Goal: Task Accomplishment & Management: Manage account settings

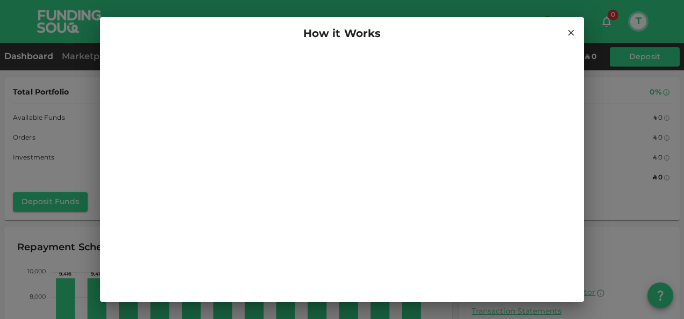
scroll to position [3, 0]
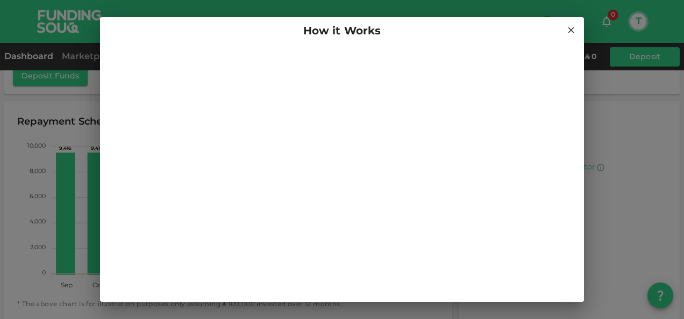
click at [567, 26] on icon at bounding box center [571, 30] width 10 height 10
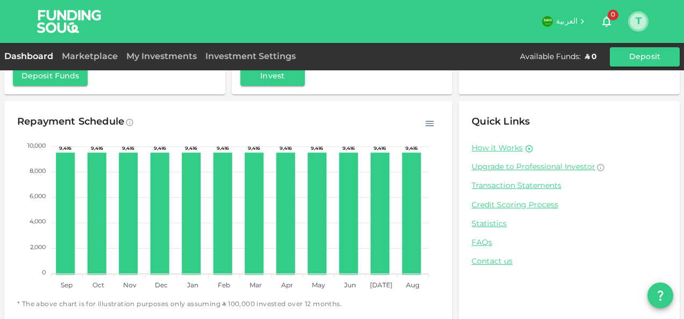
click at [630, 20] on button "T" at bounding box center [638, 21] width 16 height 16
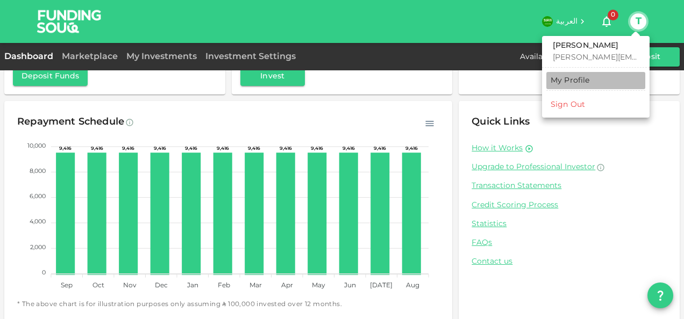
click at [561, 82] on div "My Profile" at bounding box center [570, 80] width 39 height 11
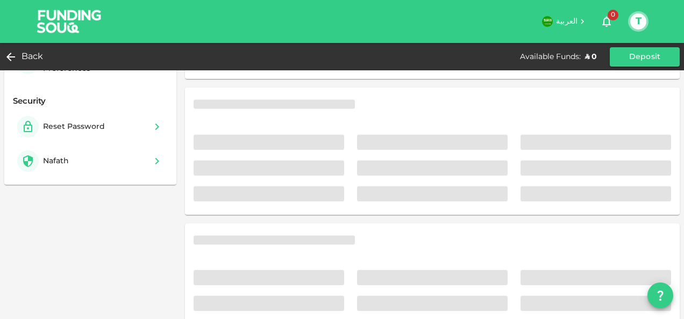
scroll to position [126, 0]
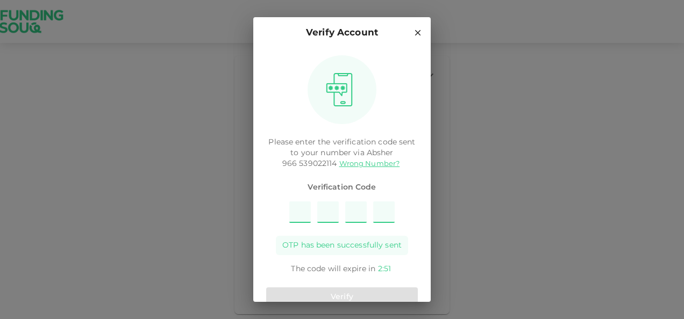
type input "5"
type input "1"
type input "4"
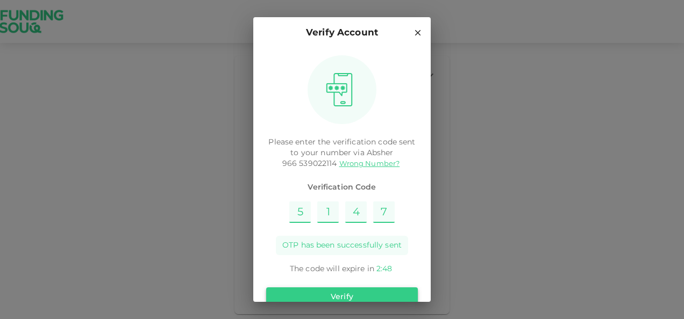
type input "7"
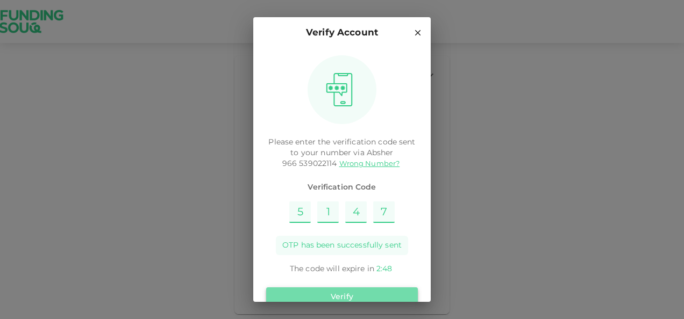
click at [389, 289] on button "Verify" at bounding box center [342, 297] width 152 height 19
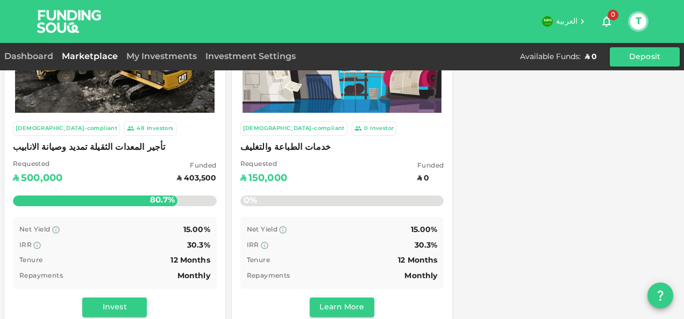
scroll to position [101, 0]
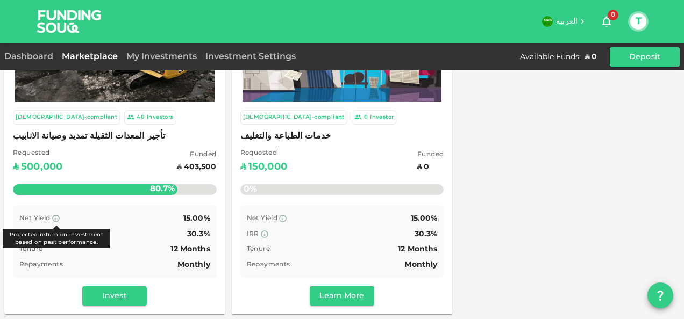
click at [56, 218] on icon at bounding box center [56, 219] width 9 height 9
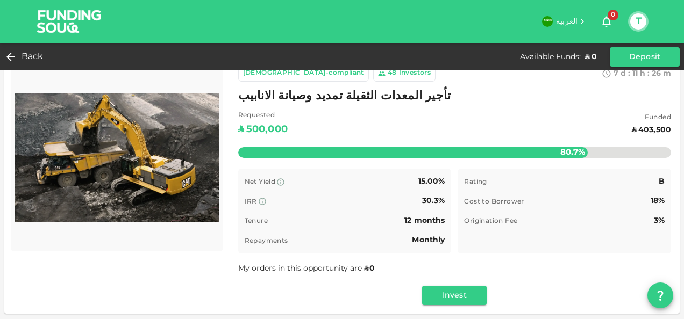
scroll to position [26, 0]
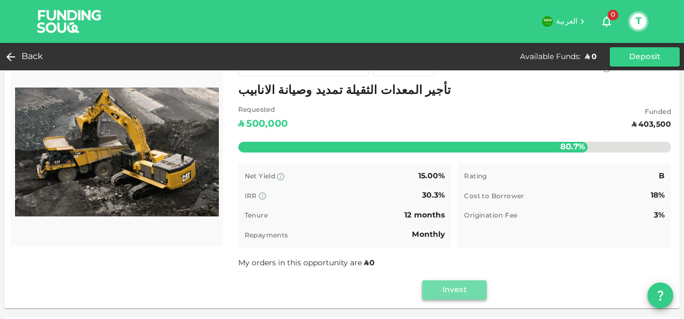
click at [458, 284] on button "Invest" at bounding box center [454, 290] width 65 height 19
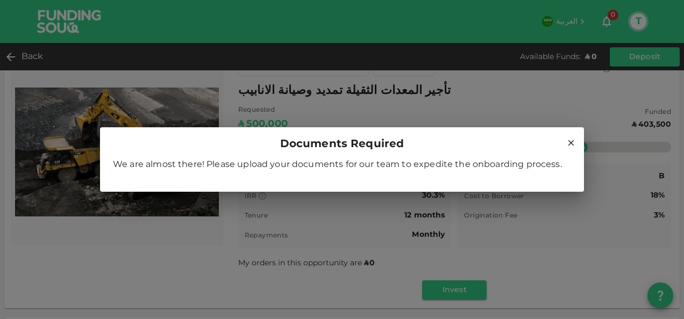
click at [573, 140] on icon at bounding box center [571, 143] width 10 height 10
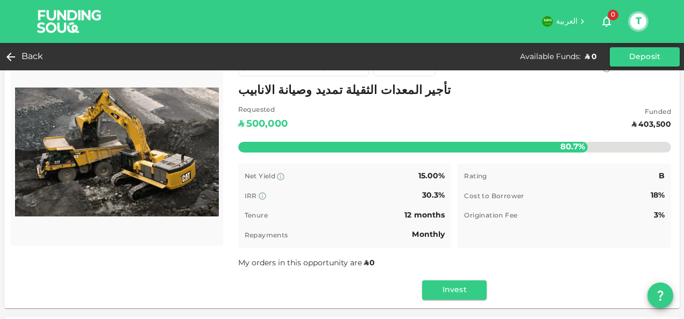
click at [644, 16] on div "T" at bounding box center [638, 21] width 20 height 20
click at [643, 16] on button "T" at bounding box center [638, 21] width 16 height 16
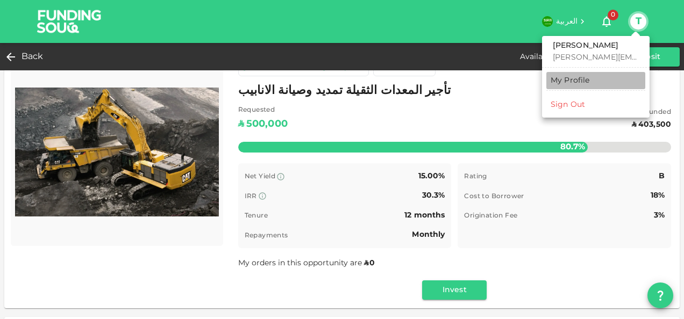
click at [562, 72] on link "My Profile" at bounding box center [595, 80] width 99 height 17
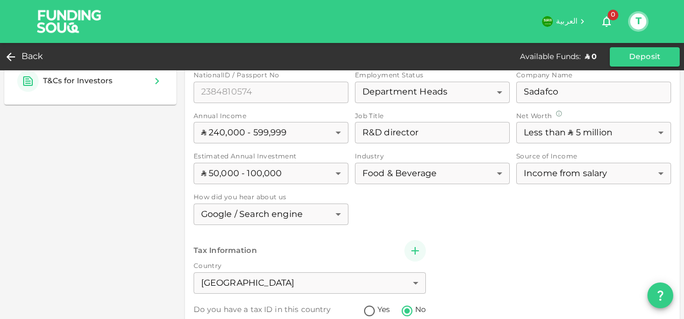
scroll to position [338, 0]
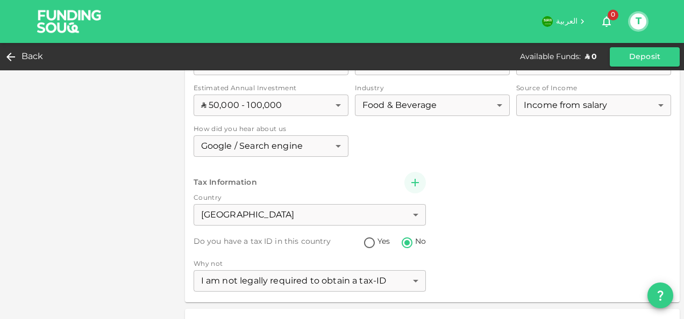
click at [408, 182] on div "Investor Type Retail 1 ​ First Name First Name TANVEER First Name Last Name Las…" at bounding box center [433, 107] width 478 height 373
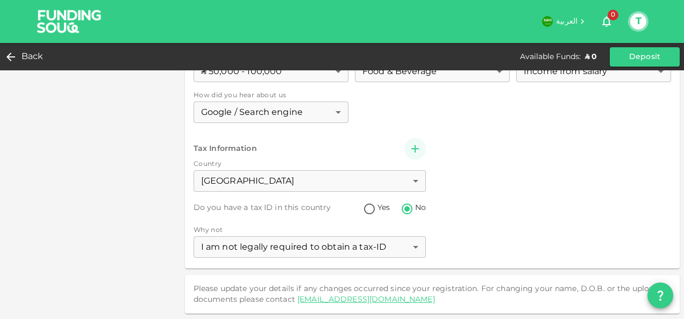
click at [413, 149] on div "Investor Type Retail 1 ​ First Name First Name TANVEER First Name Last Name Las…" at bounding box center [433, 73] width 478 height 373
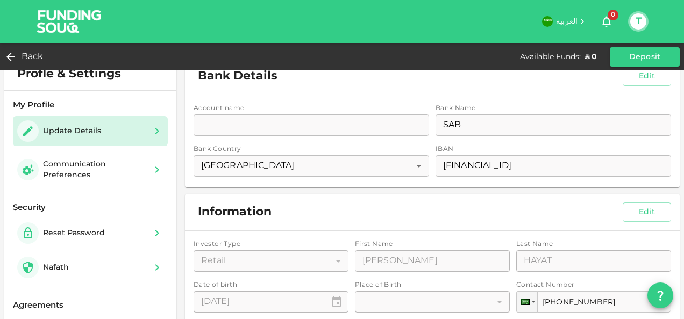
scroll to position [0, 0]
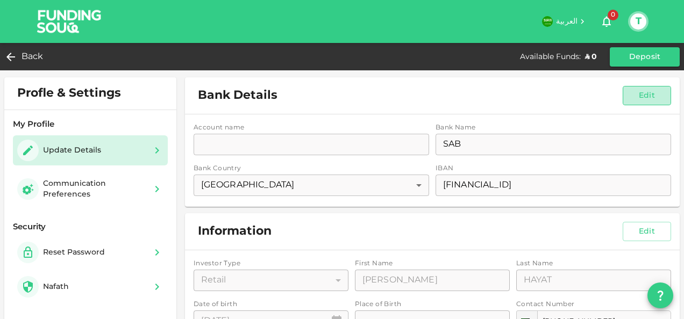
click at [647, 99] on button "Edit" at bounding box center [647, 95] width 48 height 19
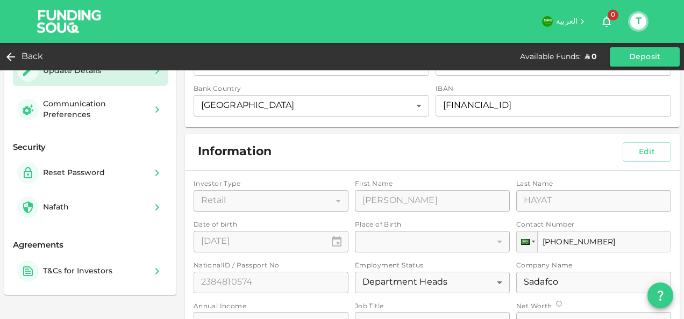
scroll to position [82, 0]
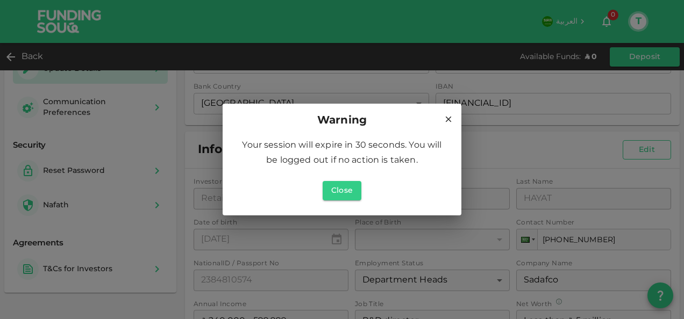
click at [637, 151] on div "Warning Your session will expire in 30 seconds. You will be logged out if no ac…" at bounding box center [342, 159] width 684 height 319
click at [341, 189] on button "Close" at bounding box center [342, 190] width 39 height 19
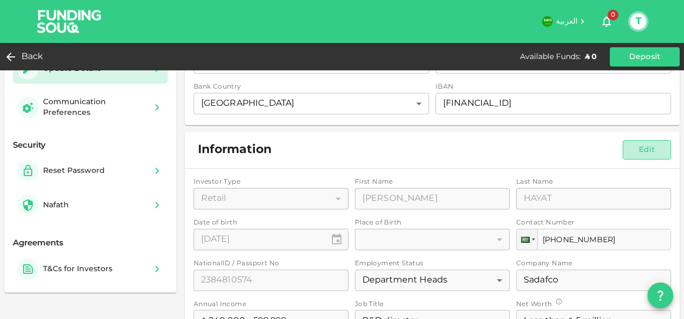
click at [651, 156] on button "Edit" at bounding box center [647, 149] width 48 height 19
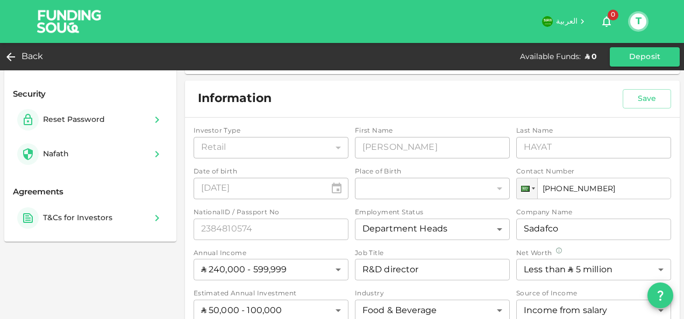
scroll to position [140, 0]
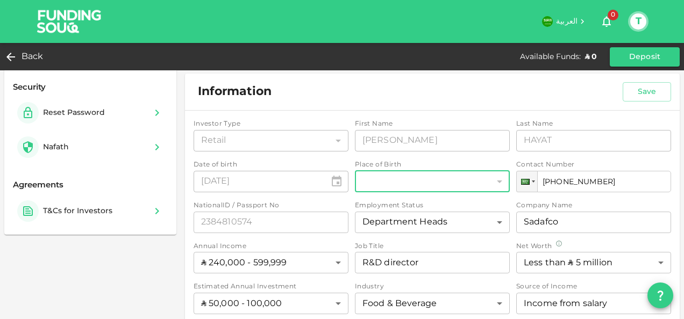
click at [449, 175] on div "​" at bounding box center [432, 182] width 155 height 22
click at [447, 186] on div "​" at bounding box center [432, 182] width 155 height 22
click at [496, 182] on div "​" at bounding box center [432, 182] width 155 height 22
click at [432, 186] on div "​" at bounding box center [432, 182] width 155 height 22
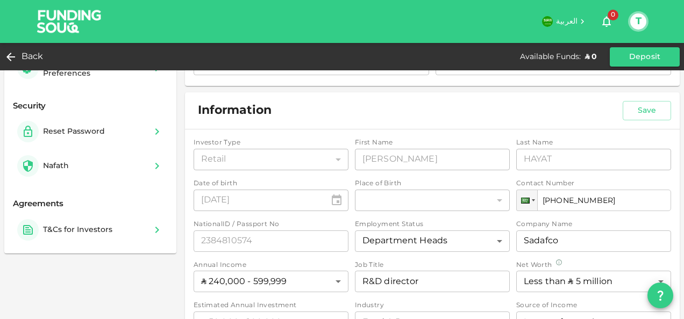
scroll to position [122, 0]
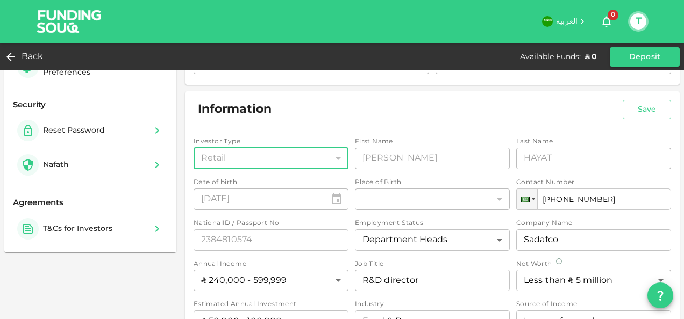
click at [289, 154] on div "Retail" at bounding box center [271, 159] width 155 height 22
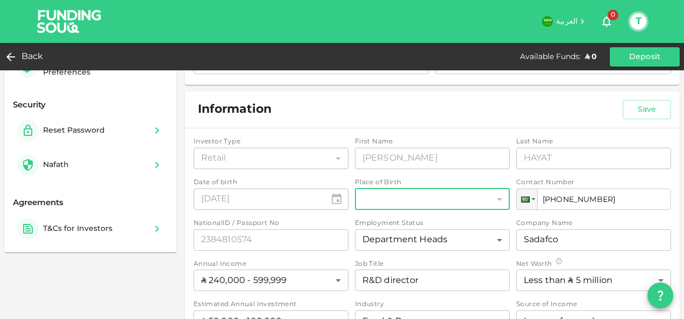
click at [471, 195] on div "​" at bounding box center [432, 200] width 155 height 22
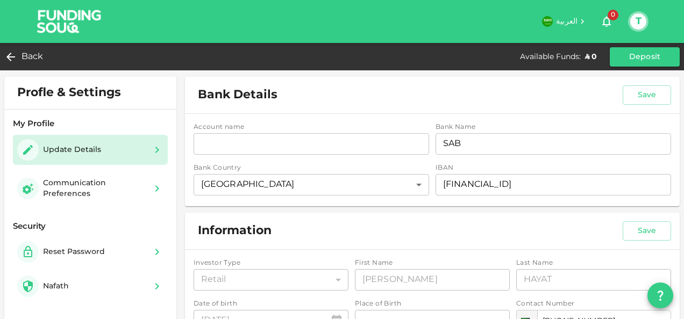
scroll to position [0, 0]
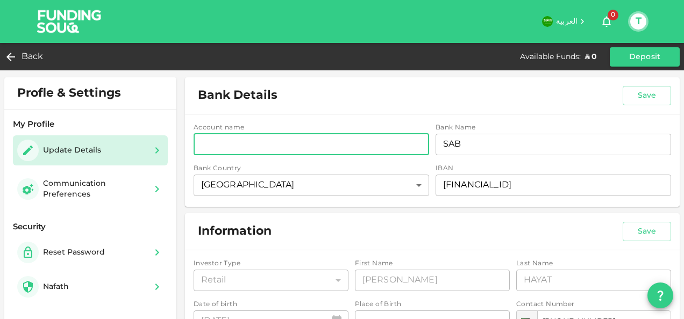
click at [372, 152] on input "accountName" at bounding box center [312, 145] width 236 height 22
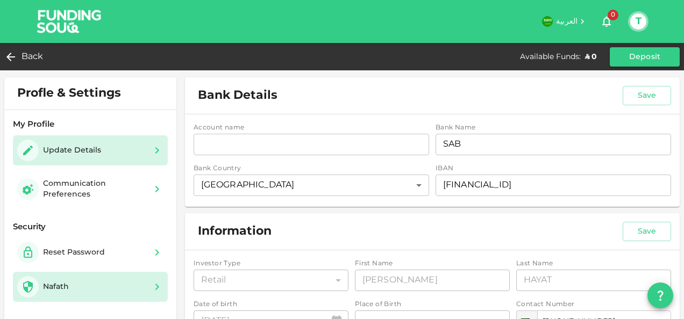
click at [136, 298] on div "Nafath" at bounding box center [90, 287] width 155 height 30
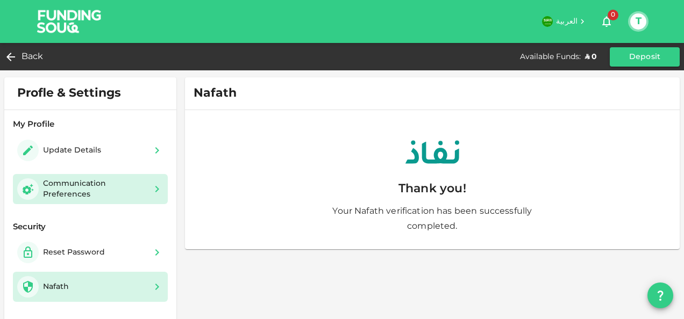
click at [105, 193] on div "Communication Preferences" at bounding box center [94, 190] width 103 height 22
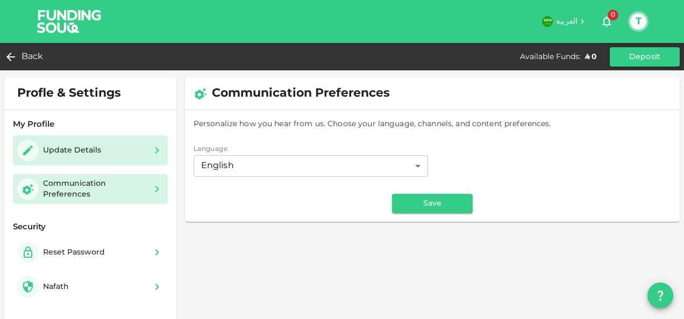
click at [81, 141] on div "Update Details" at bounding box center [61, 151] width 88 height 22
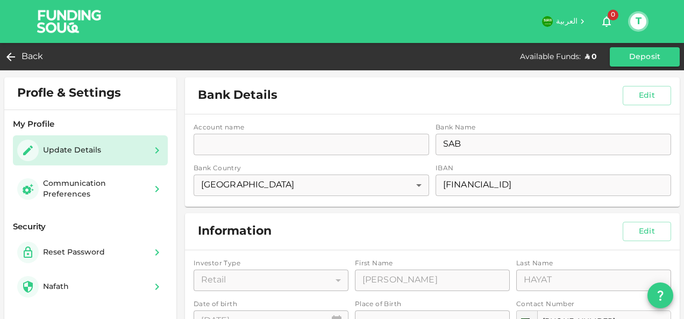
click at [297, 145] on div "Account name accountName accountName Bank Name bankName SAB bankName Bank Count…" at bounding box center [432, 161] width 495 height 92
click at [625, 91] on button "Edit" at bounding box center [647, 95] width 48 height 19
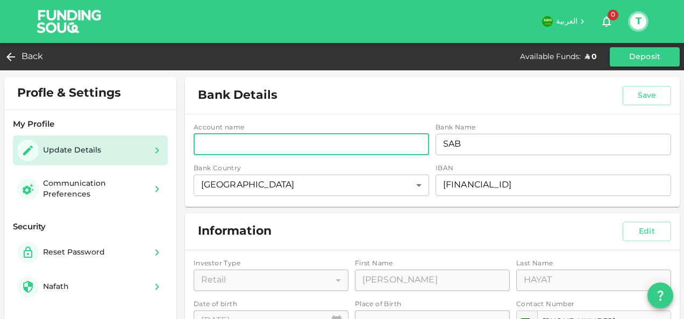
click at [396, 149] on input "accountName" at bounding box center [312, 145] width 236 height 22
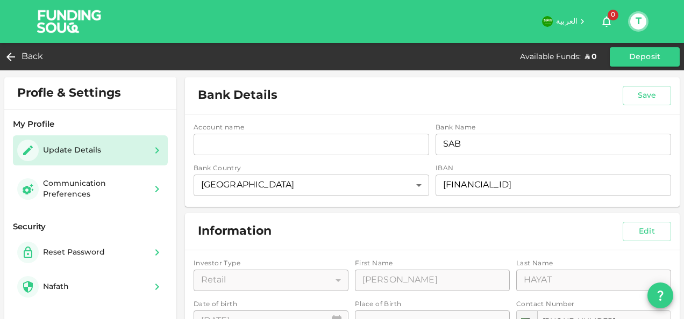
click at [412, 99] on div "Bank Details Save" at bounding box center [432, 95] width 495 height 37
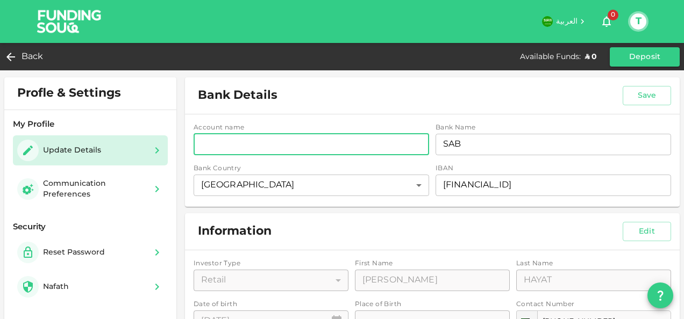
click at [350, 149] on input "accountName" at bounding box center [312, 145] width 236 height 22
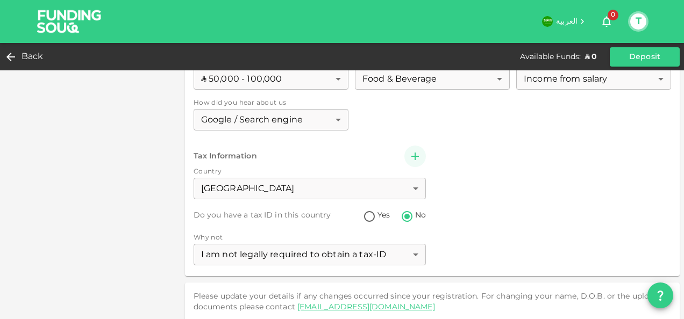
scroll to position [372, 0]
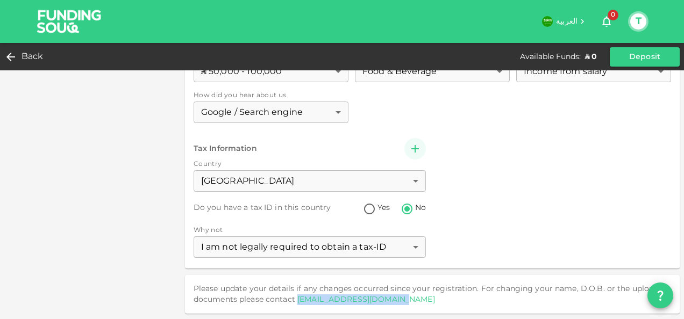
drag, startPoint x: 450, startPoint y: 297, endPoint x: 336, endPoint y: 297, distance: 114.0
click at [336, 297] on div "Please update your details if any changes occurred since your registration. For…" at bounding box center [433, 295] width 478 height 22
copy link "[EMAIL_ADDRESS][DOMAIN_NAME]"
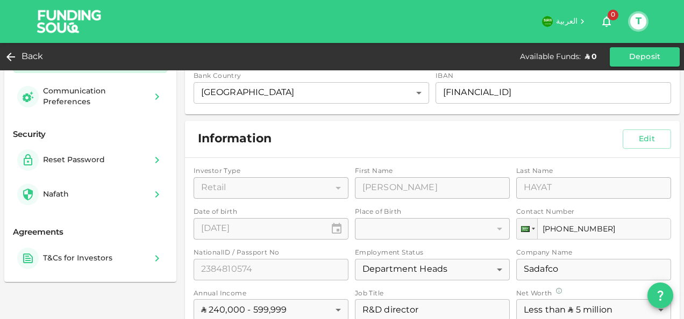
click at [6, 47] on div "Back Available Funds : ʢ 0 Deposit" at bounding box center [342, 56] width 684 height 19
click at [9, 60] on icon at bounding box center [8, 57] width 13 height 13
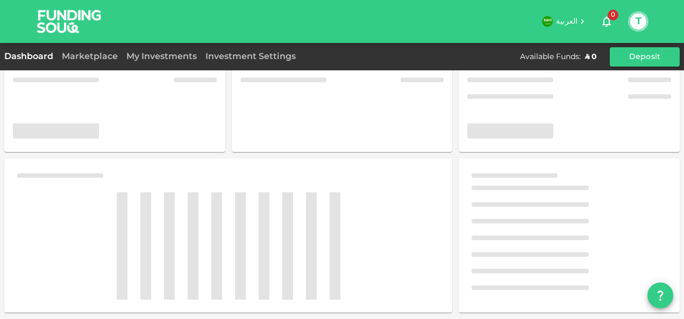
scroll to position [92, 0]
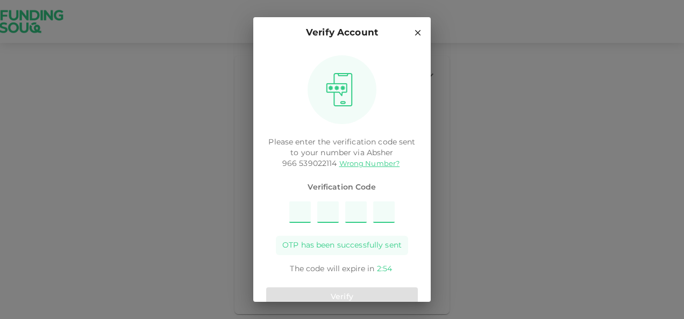
type input "9"
type input "1"
type input "4"
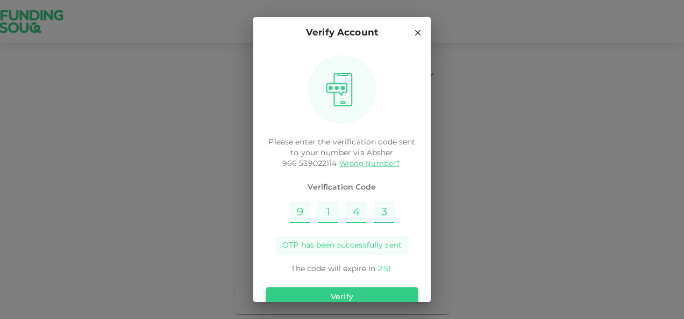
type input "3"
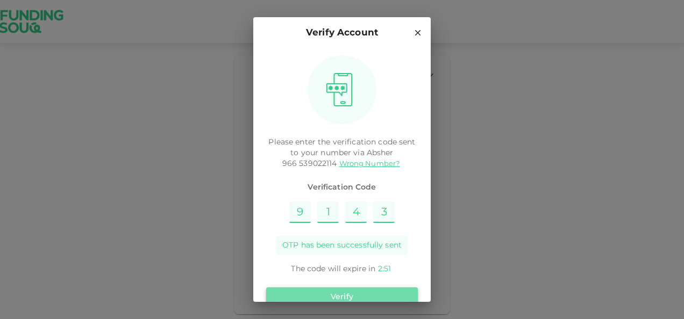
click at [357, 297] on button "Verify" at bounding box center [342, 297] width 152 height 19
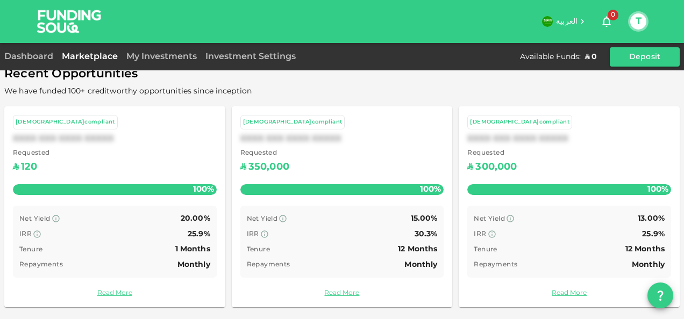
scroll to position [391, 0]
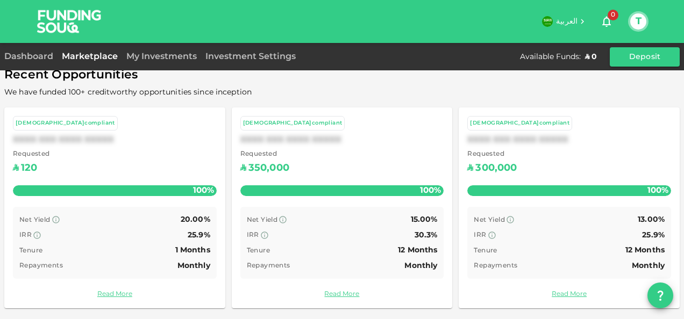
click at [339, 287] on div "[DEMOGRAPHIC_DATA]compliant XXXX XXX XXXX XXXXX Requested ʢ 350,000 100% Net Yi…" at bounding box center [342, 208] width 221 height 201
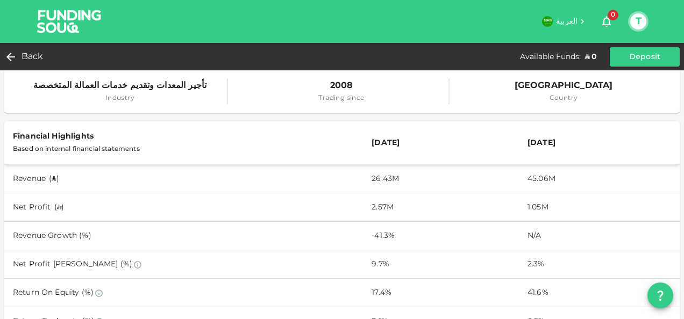
scroll to position [32, 0]
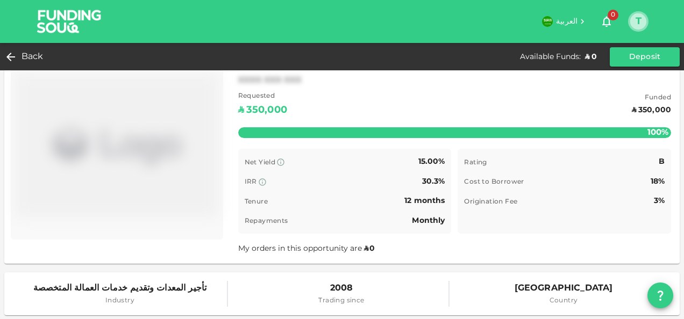
click at [642, 24] on button "T" at bounding box center [638, 21] width 16 height 16
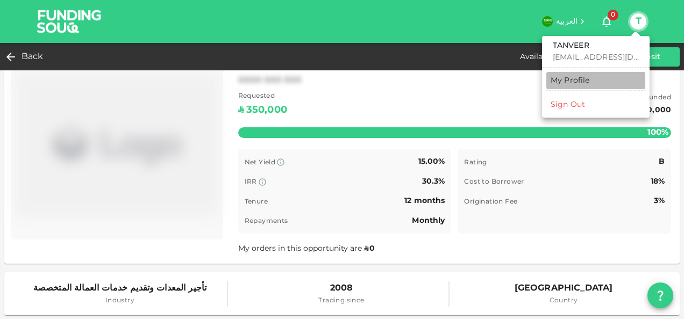
click at [576, 86] on div "My Profile" at bounding box center [570, 80] width 39 height 11
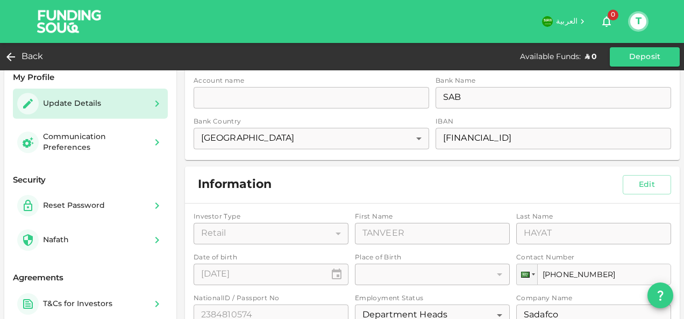
scroll to position [10, 0]
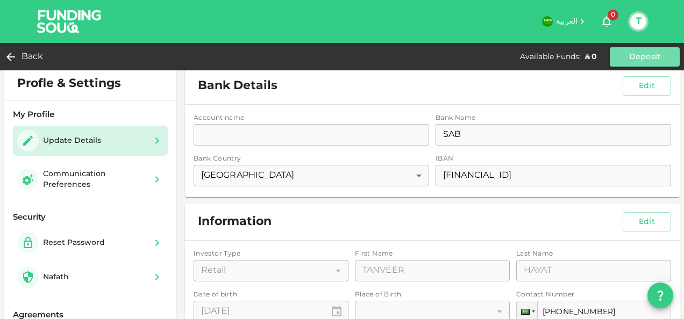
click at [636, 55] on button "Deposit" at bounding box center [645, 56] width 70 height 19
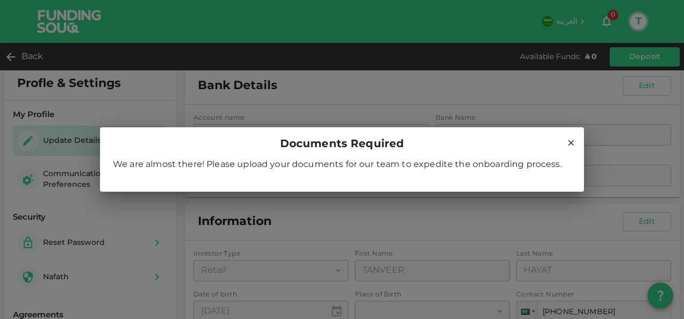
click at [573, 141] on icon at bounding box center [571, 143] width 6 height 6
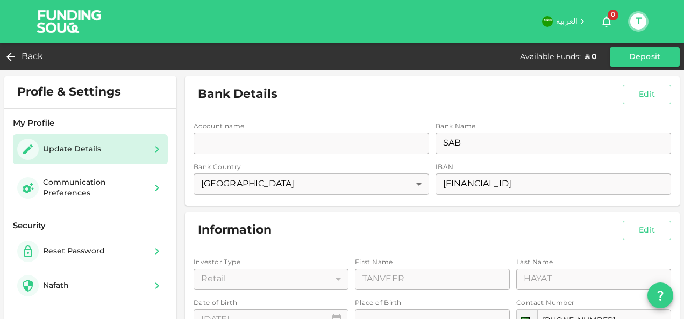
scroll to position [0, 0]
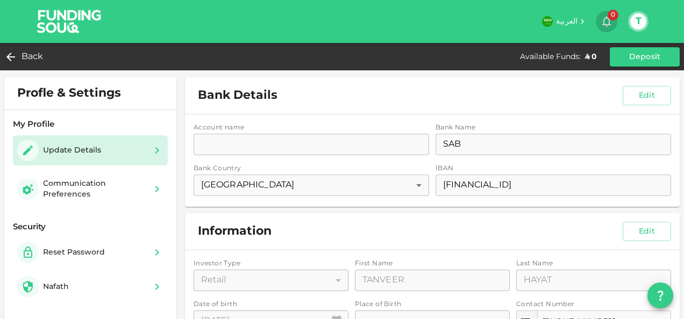
click at [611, 24] on icon "button" at bounding box center [606, 21] width 13 height 13
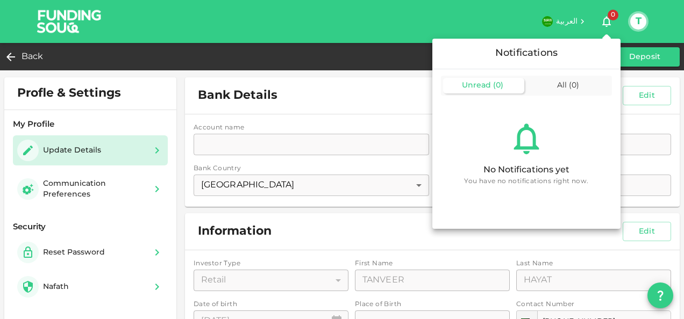
click at [570, 25] on div at bounding box center [342, 159] width 684 height 319
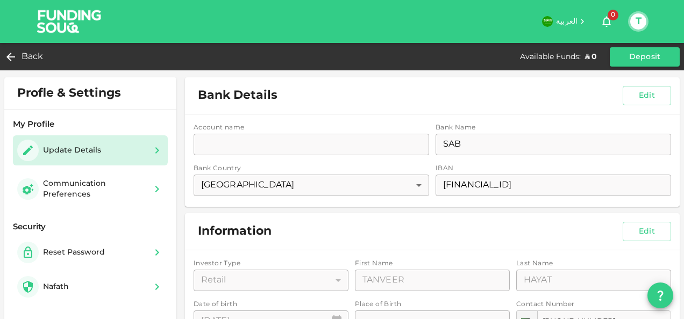
click at [570, 25] on h6 "العربية" at bounding box center [567, 22] width 22 height 12
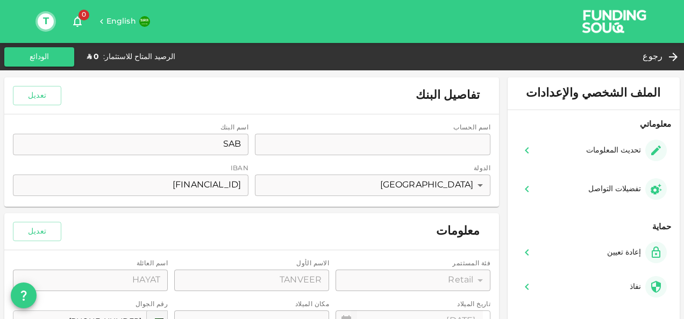
click at [123, 24] on span "English" at bounding box center [121, 22] width 30 height 8
